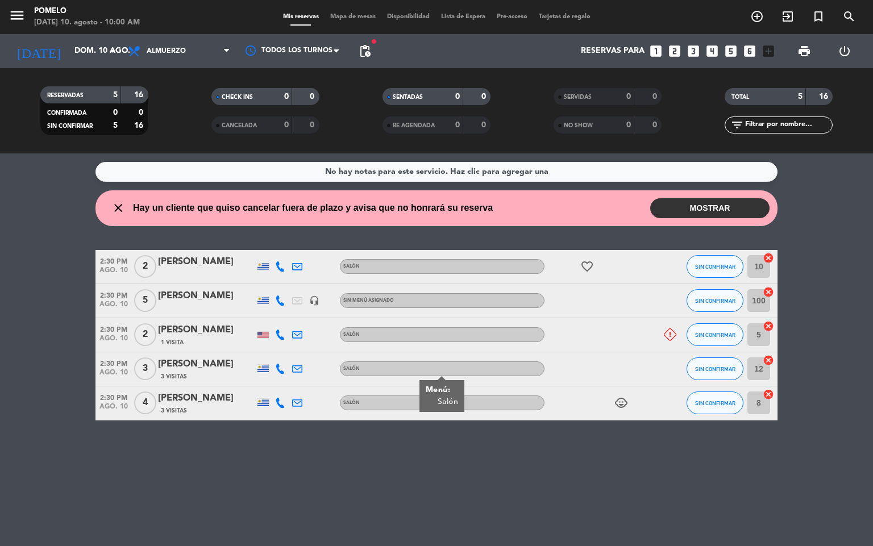
click at [766, 207] on button "MOSTRAR" at bounding box center [709, 208] width 119 height 20
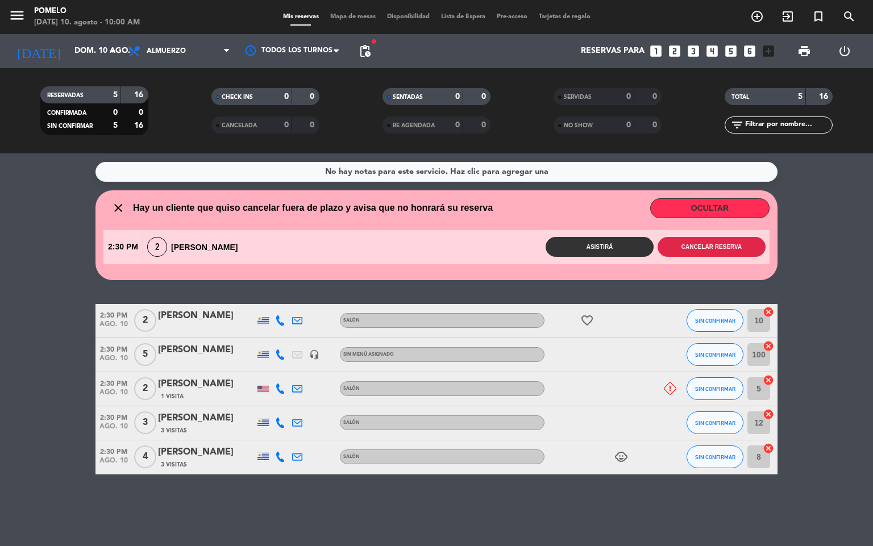
click at [744, 252] on button "Cancelar reserva" at bounding box center [712, 247] width 108 height 20
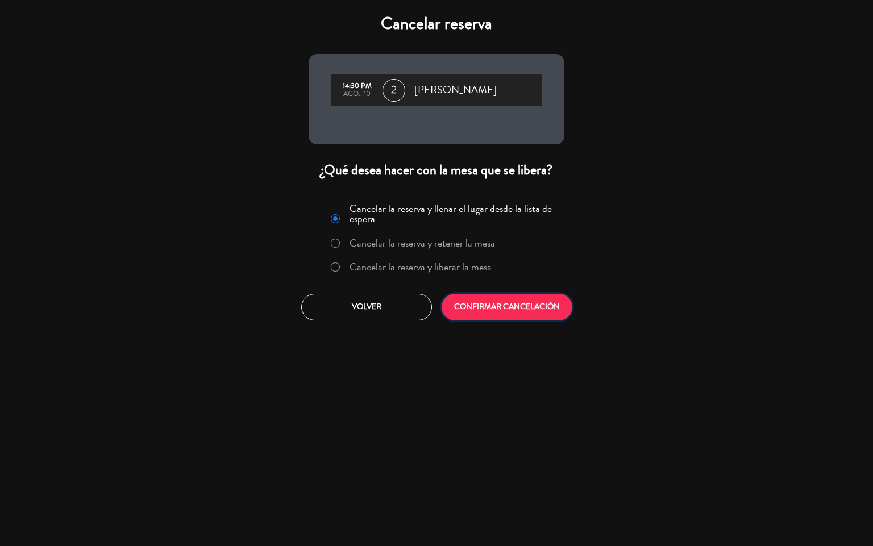
click at [539, 302] on button "CONFIRMAR CANCELACIÓN" at bounding box center [507, 307] width 131 height 27
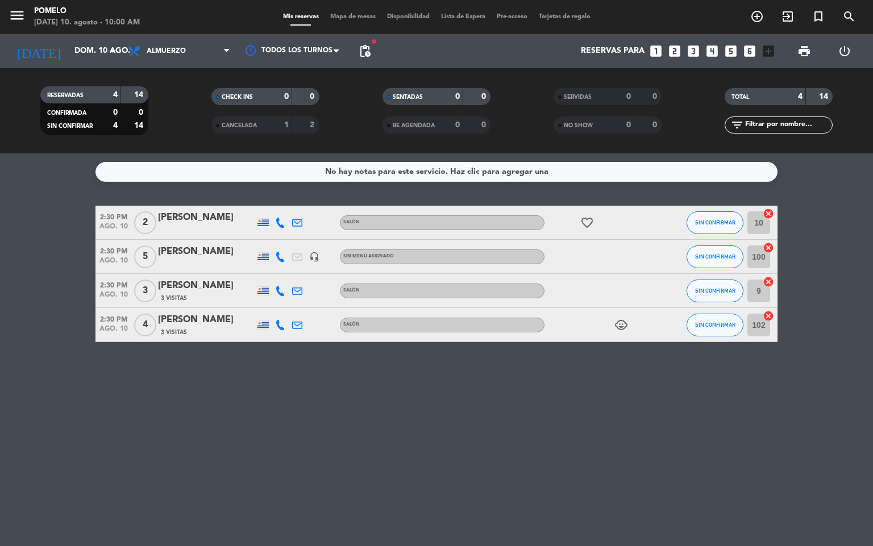
click at [375, 458] on div "No hay notas para este servicio. Haz clic para agregar una 2:30 PM [DATE] 2 [PE…" at bounding box center [436, 349] width 873 height 393
drag, startPoint x: 248, startPoint y: 379, endPoint x: 247, endPoint y: 360, distance: 19.3
click at [248, 380] on div "No hay notas para este servicio. Haz clic para agregar una 2:30 PM [DATE] 2 [PE…" at bounding box center [436, 349] width 873 height 393
click at [452, 449] on div "No hay notas para este servicio. Haz clic para agregar una 2:30 PM [DATE] 2 [PE…" at bounding box center [436, 349] width 873 height 393
click at [279, 226] on icon at bounding box center [280, 223] width 10 height 10
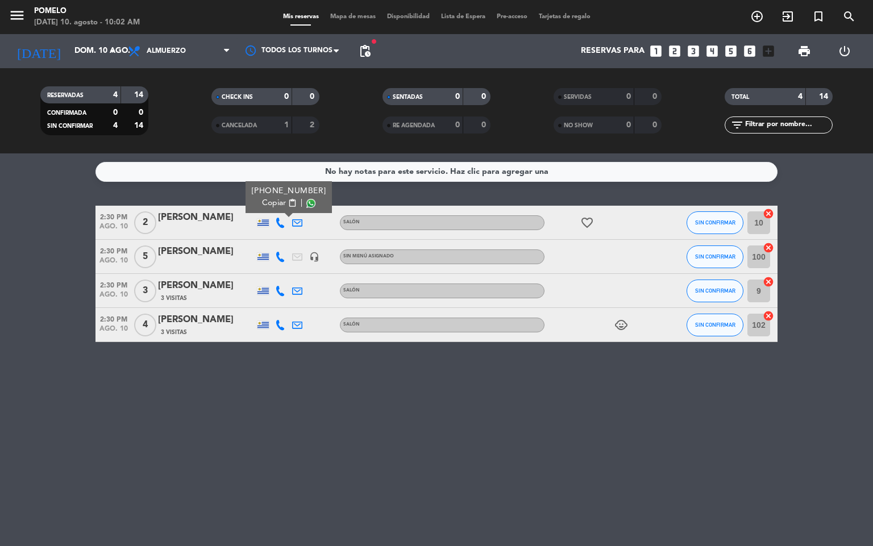
click at [288, 203] on span "content_paste" at bounding box center [292, 203] width 9 height 9
drag, startPoint x: 562, startPoint y: 512, endPoint x: 517, endPoint y: 489, distance: 49.6
click at [561, 512] on div "No hay notas para este servicio. Haz clic para agregar una 2:30 PM [DATE] 2 [PE…" at bounding box center [436, 349] width 873 height 393
click at [280, 254] on icon at bounding box center [280, 257] width 10 height 10
click at [288, 234] on span "content_paste" at bounding box center [292, 237] width 9 height 9
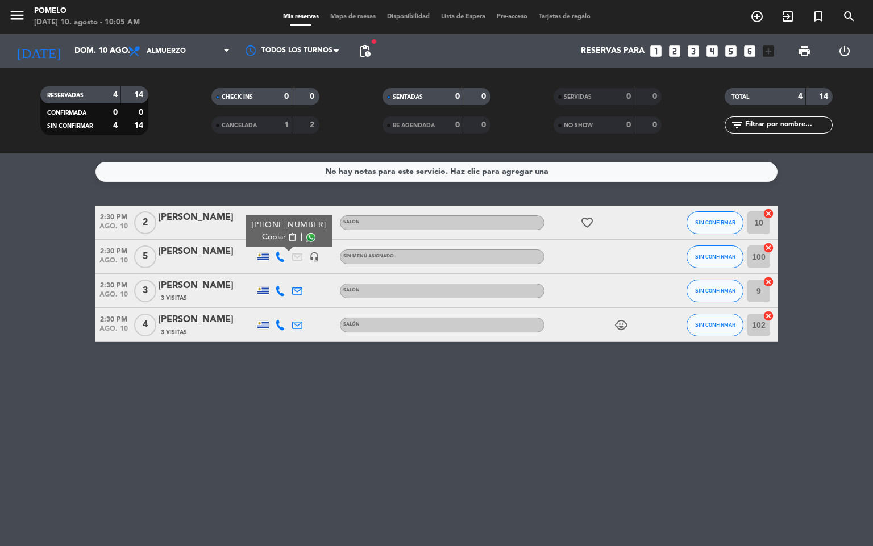
click at [280, 289] on icon at bounding box center [280, 291] width 10 height 10
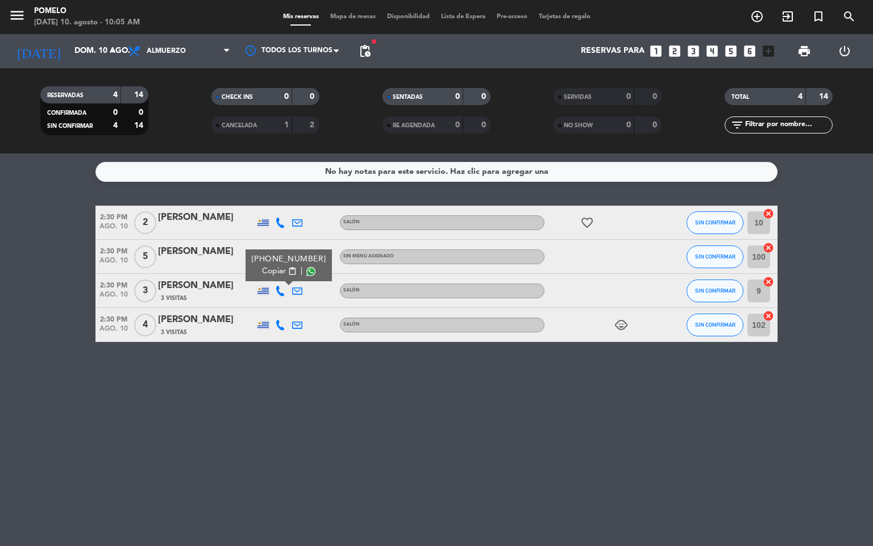
click at [288, 268] on span "content_paste" at bounding box center [292, 271] width 9 height 9
click at [282, 384] on div "No hay notas para este servicio. Haz clic para agregar una 2:30 PM [DATE] 2 [PE…" at bounding box center [436, 349] width 873 height 393
click at [281, 321] on icon at bounding box center [280, 325] width 10 height 10
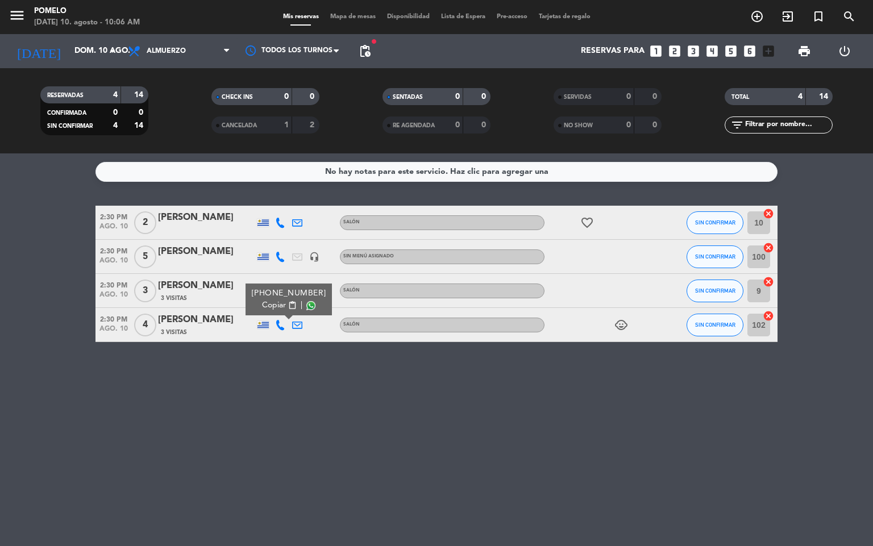
click at [288, 304] on span "content_paste" at bounding box center [292, 305] width 9 height 9
click at [384, 484] on div "No hay notas para este servicio. Haz clic para agregar una 2:30 PM [DATE] 2 [PE…" at bounding box center [436, 349] width 873 height 393
click at [201, 462] on div "No hay notas para este servicio. Haz clic para agregar una 2:30 PM [DATE] 2 [PE…" at bounding box center [436, 349] width 873 height 393
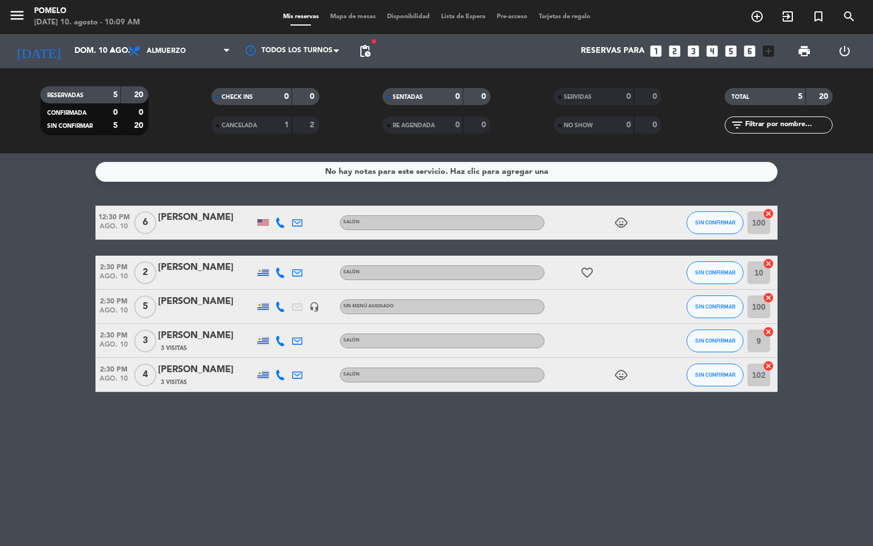
click at [280, 223] on icon at bounding box center [280, 223] width 10 height 10
click at [288, 205] on span "content_paste" at bounding box center [292, 203] width 9 height 9
click at [402, 474] on div "No hay notas para este servicio. Haz clic para agregar una 12:30 PM [DATE] 6 [P…" at bounding box center [436, 349] width 873 height 393
click at [339, 4] on div "menu Pomelo [DATE] 10. agosto - 10:10 AM Mis reservas Mapa de mesas Disponibili…" at bounding box center [436, 17] width 873 height 34
click at [353, 18] on span "Mapa de mesas" at bounding box center [353, 17] width 57 height 6
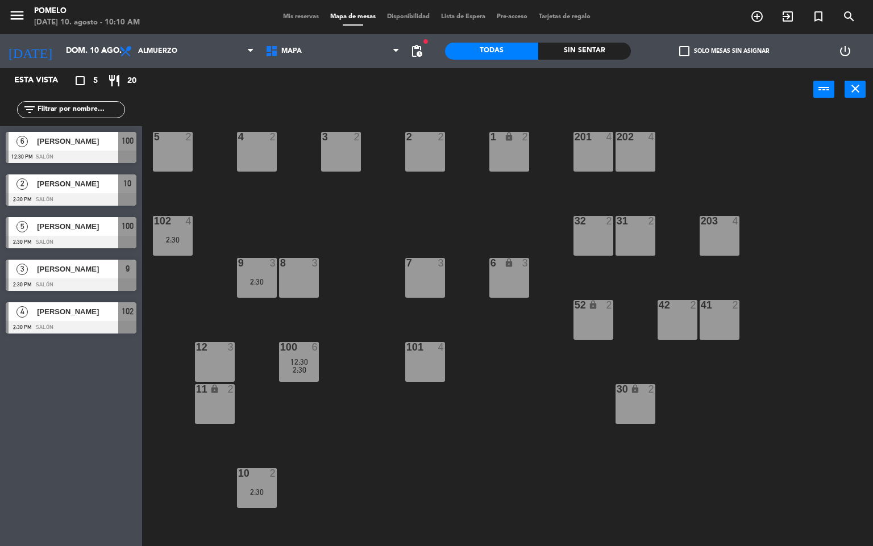
click at [512, 369] on div "4 2 3 2 2 2 1 lock 2 5 2 202 4 201 4 102 4 2:30 32 2 31 2 203 4 8 3 7 3 6 lock …" at bounding box center [512, 328] width 722 height 435
click at [301, 371] on span "2:30" at bounding box center [300, 369] width 14 height 9
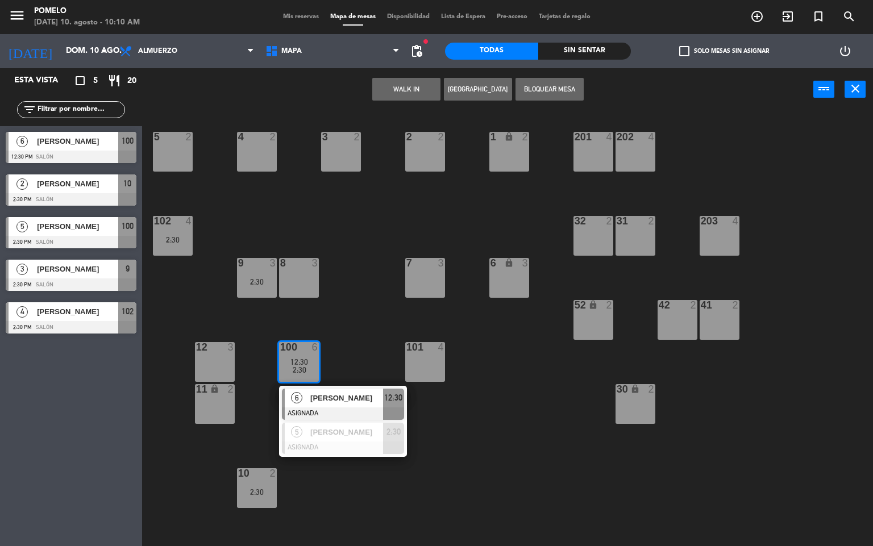
click at [356, 355] on div "4 2 3 2 2 2 1 lock 2 5 2 202 4 201 4 102 4 2:30 32 2 31 2 203 4 8 3 7 3 6 lock …" at bounding box center [512, 328] width 722 height 435
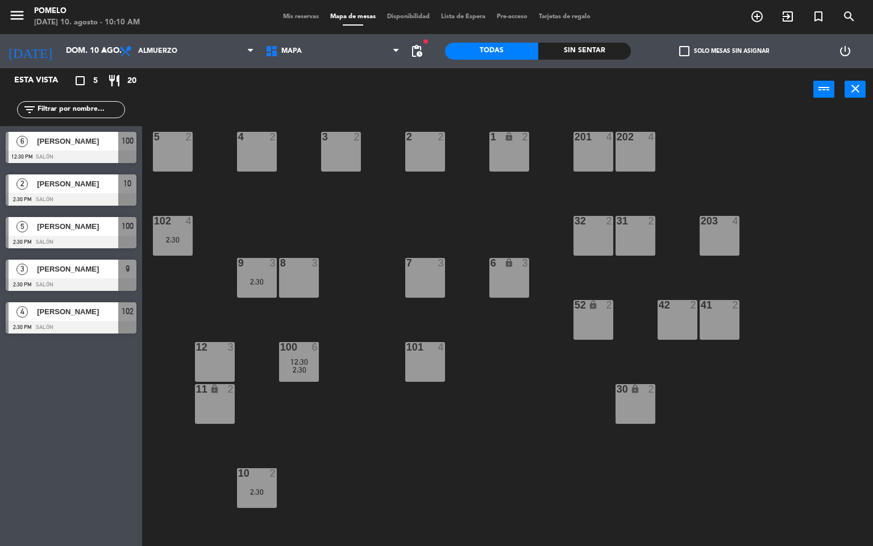
click at [174, 222] on div at bounding box center [172, 221] width 19 height 10
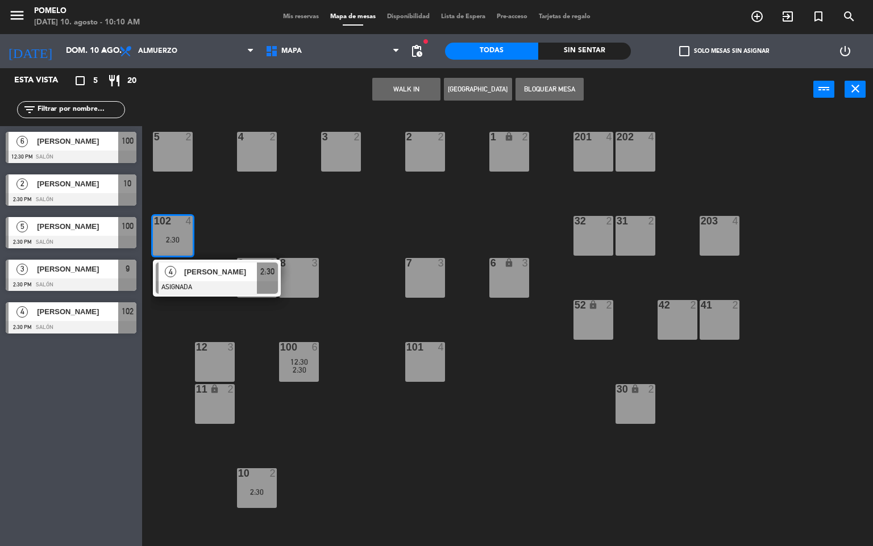
click at [240, 209] on div "4 2 3 2 2 2 1 lock 2 5 2 202 4 201 4 102 4 2:30 4 [PERSON_NAME] ASIGNADA 2:30 3…" at bounding box center [512, 328] width 722 height 435
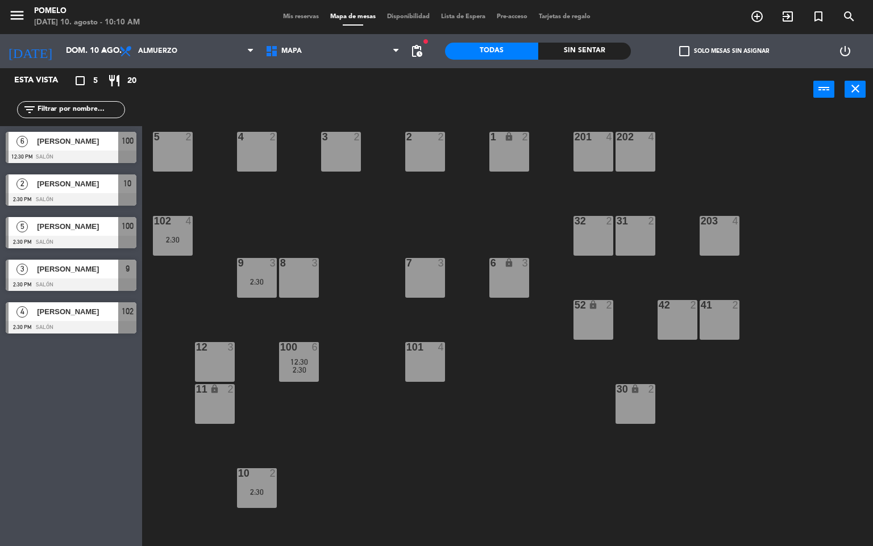
click at [292, 261] on div at bounding box center [298, 263] width 19 height 10
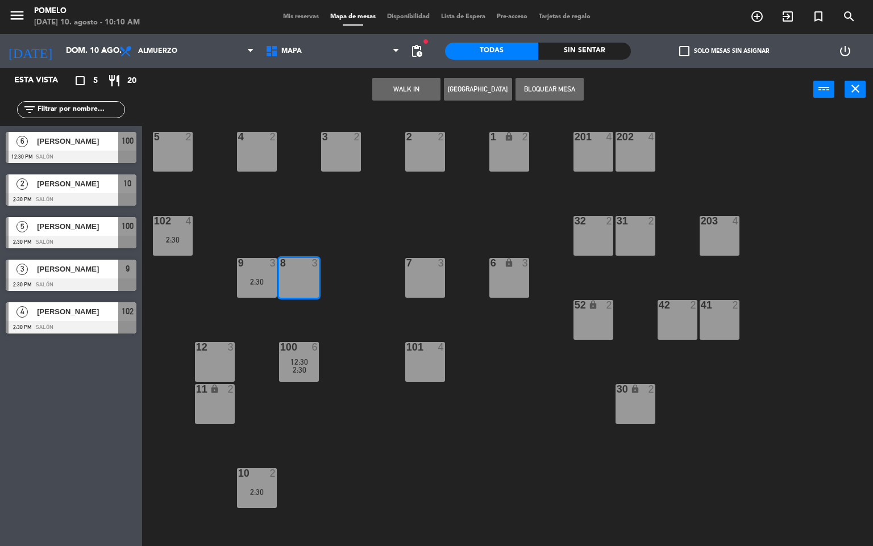
click at [273, 223] on div "4 2 3 2 2 2 1 lock 2 5 2 202 4 201 4 102 4 2:30 32 2 31 2 203 4 8 3 7 3 6 lock …" at bounding box center [512, 328] width 722 height 435
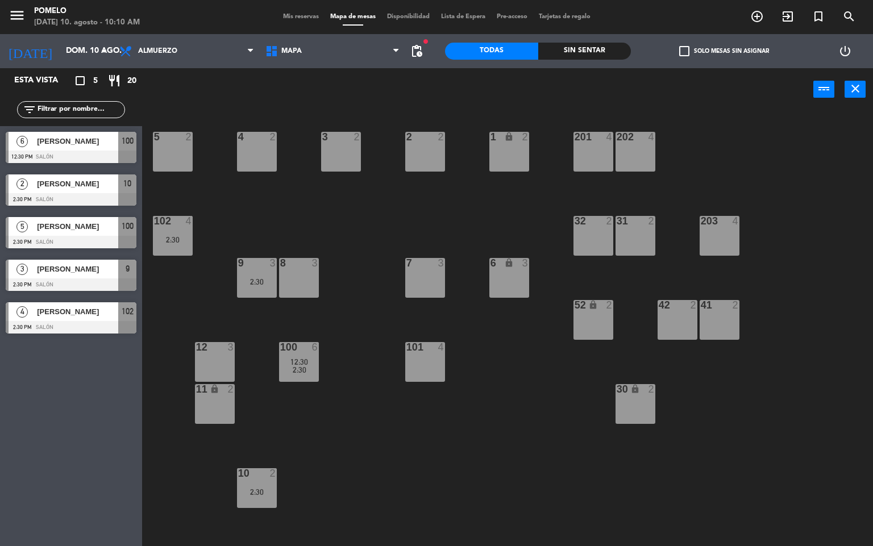
click at [237, 271] on div "4 2 3 2 2 2 1 lock 2 5 2 202 4 201 4 102 4 2:30 32 2 31 2 203 4 8 3 7 3 6 lock …" at bounding box center [512, 328] width 722 height 435
click at [251, 268] on div at bounding box center [256, 263] width 19 height 10
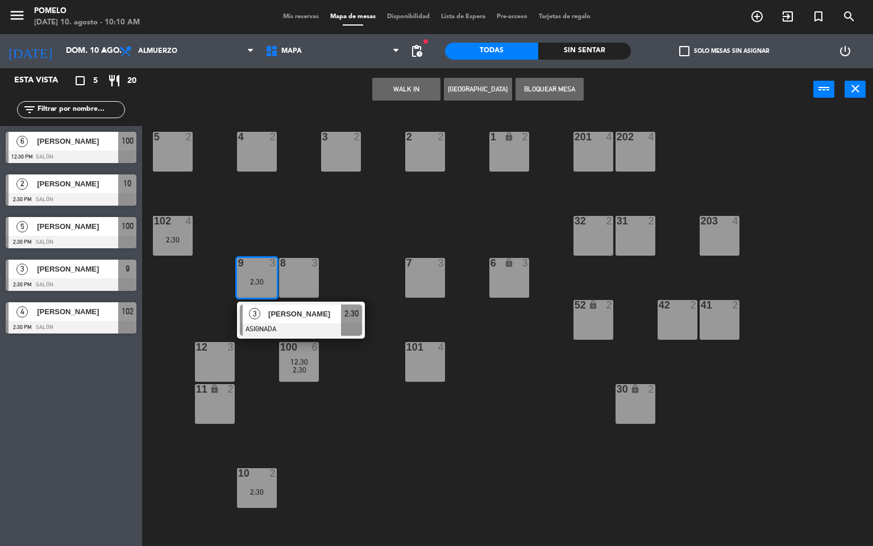
click at [255, 227] on div "4 2 3 2 2 2 1 lock 2 5 2 202 4 201 4 102 4 2:30 32 2 31 2 203 4 8 3 7 3 6 lock …" at bounding box center [512, 328] width 722 height 435
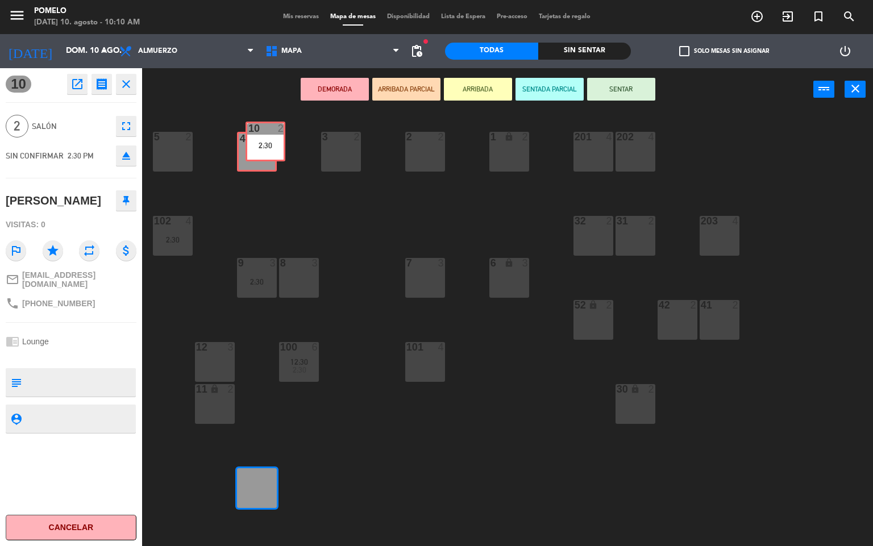
drag, startPoint x: 251, startPoint y: 487, endPoint x: 259, endPoint y: 140, distance: 346.8
click at [259, 140] on div "4 2 3 2 2 2 1 lock 2 5 2 202 4 201 4 102 4 2:30 32 2 31 2 203 4 8 3 7 3 6 lock …" at bounding box center [512, 328] width 722 height 435
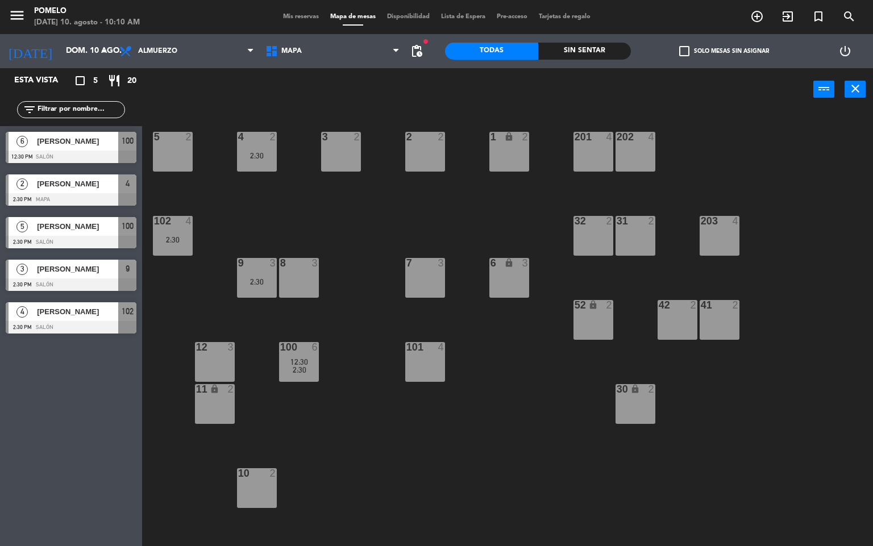
click at [328, 227] on div "4 2 2:30 3 2 2 2 1 lock 2 5 2 202 4 201 4 102 4 2:30 32 2 31 2 203 4 8 3 7 3 6 …" at bounding box center [512, 328] width 722 height 435
drag, startPoint x: 439, startPoint y: 429, endPoint x: 426, endPoint y: 438, distance: 15.8
click at [435, 431] on div "4 2 2:30 3 2 2 2 1 lock 2 5 2 202 4 201 4 102 4 2:30 32 2 31 2 203 4 8 3 7 3 6 …" at bounding box center [512, 328] width 722 height 435
click at [464, 210] on div "4 2 2:30 3 2 2 2 1 lock 2 5 2 202 4 201 4 102 4 2:30 32 2 31 2 203 4 8 3 7 3 6 …" at bounding box center [512, 328] width 722 height 435
click at [306, 14] on span "Mis reservas" at bounding box center [300, 17] width 47 height 6
